Goal: Use online tool/utility: Utilize a website feature to perform a specific function

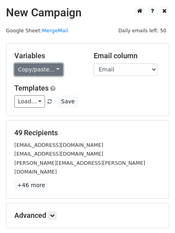
click at [49, 72] on link "Copy/paste..." at bounding box center [38, 69] width 49 height 12
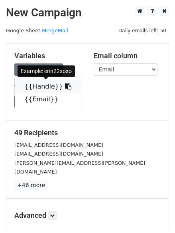
click at [50, 88] on link "{{Handle}}" at bounding box center [48, 86] width 66 height 13
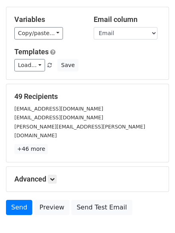
scroll to position [72, 0]
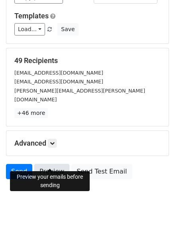
click at [46, 164] on link "Preview" at bounding box center [51, 171] width 35 height 15
